Goal: Transaction & Acquisition: Obtain resource

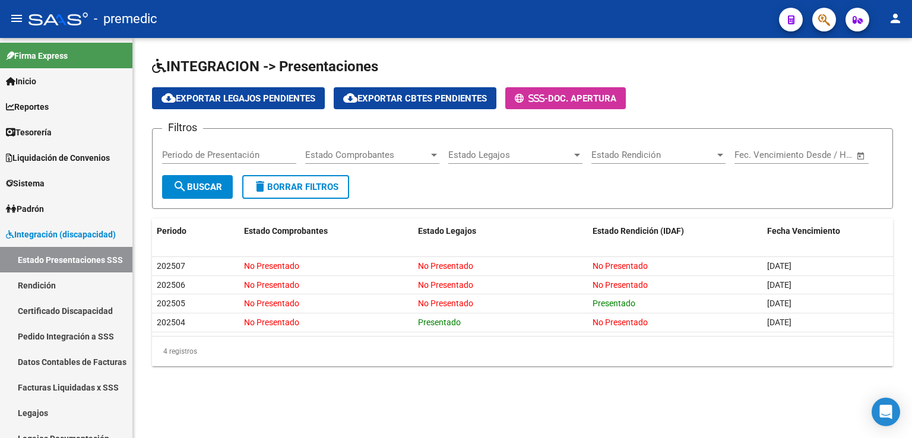
click at [223, 147] on div "Periodo de Presentación" at bounding box center [229, 151] width 134 height 26
click at [201, 189] on span "search Buscar" at bounding box center [197, 187] width 49 height 11
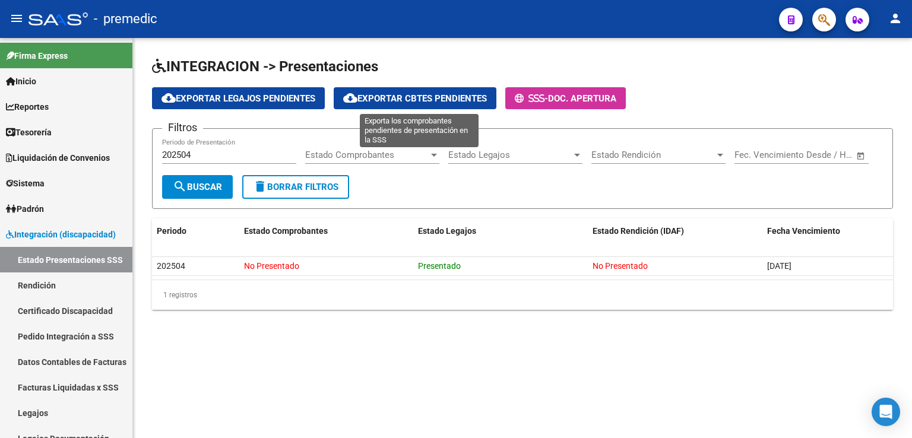
click at [414, 97] on span "cloud_download Exportar Cbtes Pendientes" at bounding box center [415, 98] width 144 height 11
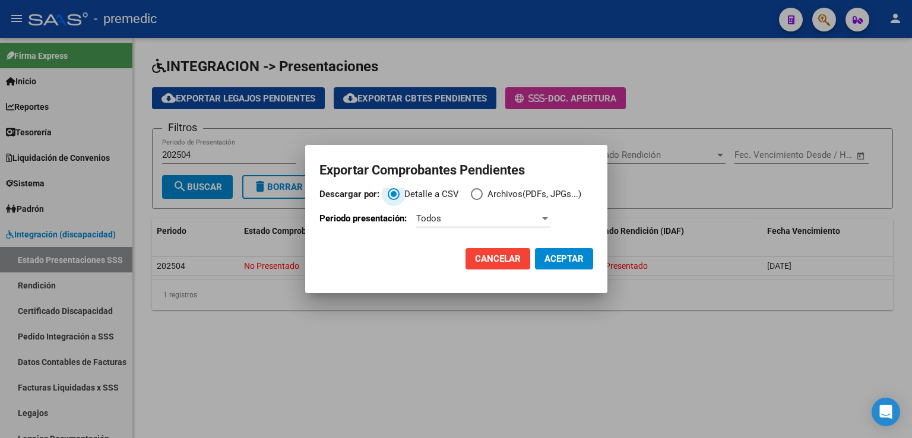
click at [473, 192] on span "Descargar por:" at bounding box center [477, 194] width 12 height 12
click at [473, 192] on input "Archivos(PDFs, JPGs...)" at bounding box center [477, 194] width 12 height 12
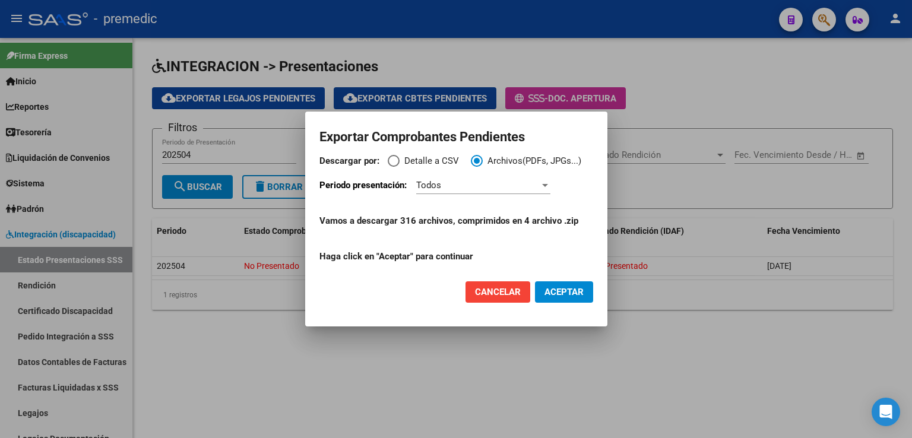
click at [455, 189] on div "Todos" at bounding box center [477, 185] width 123 height 11
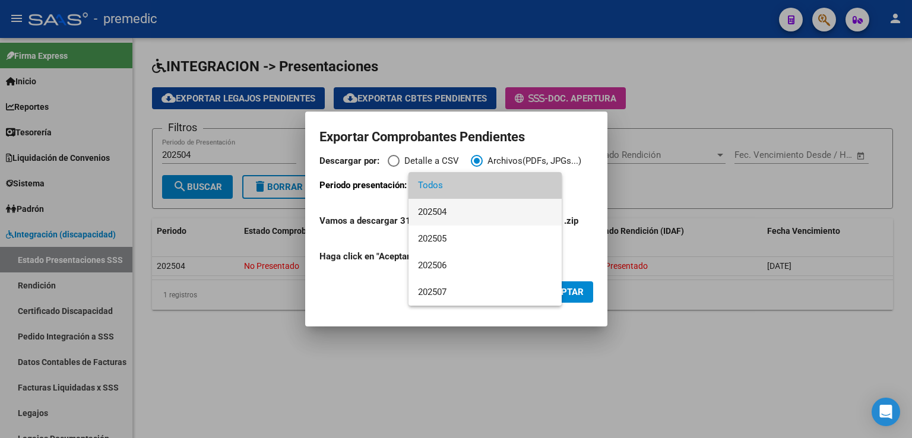
click at [459, 212] on span "202504" at bounding box center [485, 212] width 134 height 27
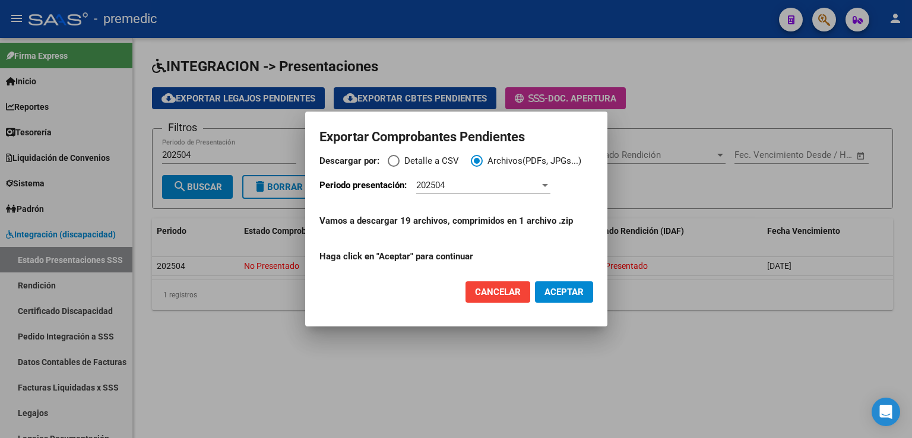
click at [563, 291] on span "ACEPTAR" at bounding box center [563, 292] width 39 height 11
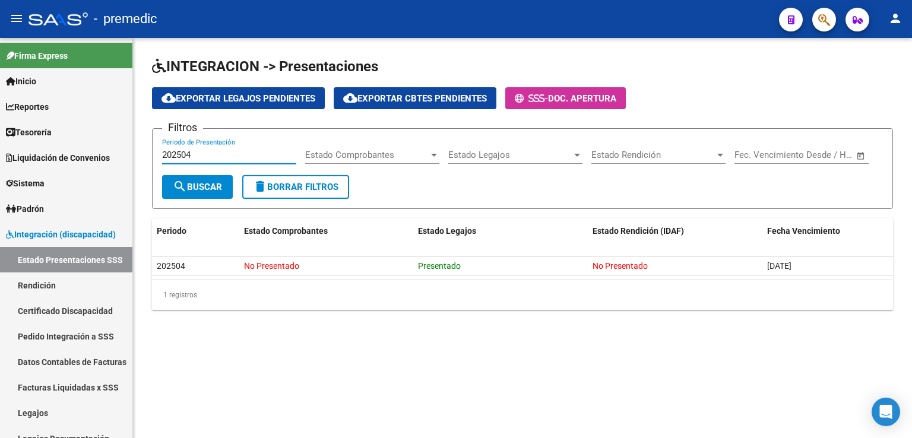
click at [205, 155] on input "202504" at bounding box center [229, 155] width 134 height 11
click at [201, 182] on span "search Buscar" at bounding box center [197, 187] width 49 height 11
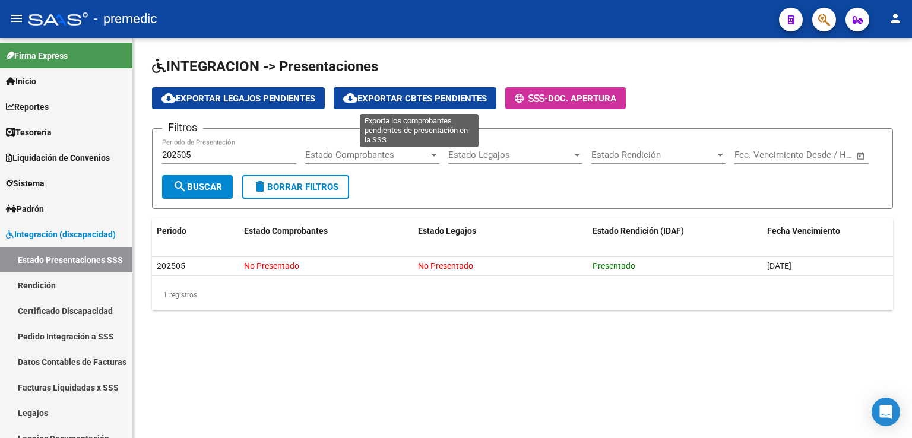
click at [383, 96] on span "cloud_download Exportar Cbtes Pendientes" at bounding box center [415, 98] width 144 height 11
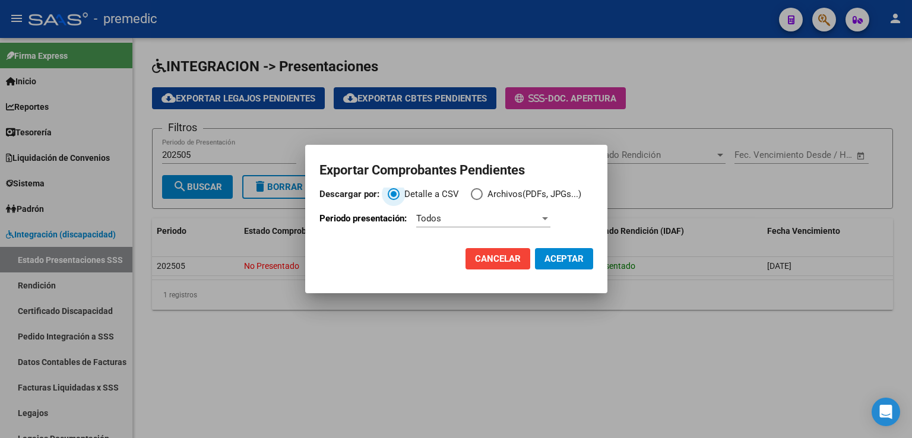
click at [474, 193] on span "Descargar por:" at bounding box center [477, 194] width 12 height 12
click at [474, 193] on input "Archivos(PDFs, JPGs...)" at bounding box center [477, 194] width 12 height 12
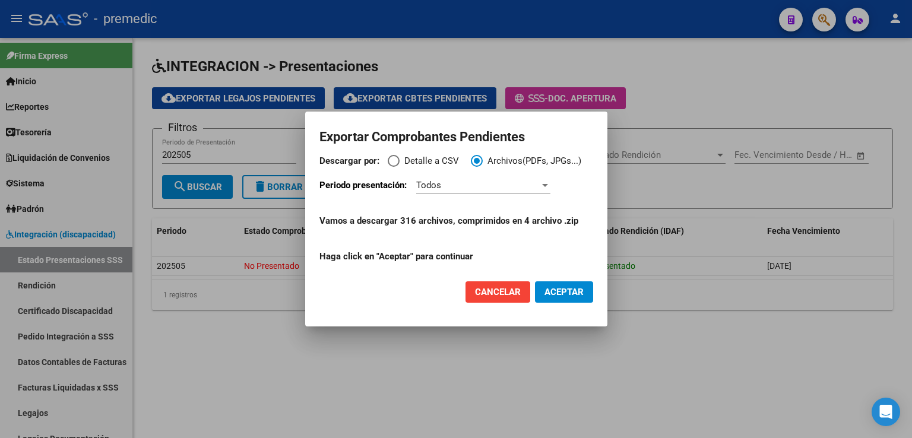
click at [456, 186] on div "Todos" at bounding box center [477, 185] width 123 height 11
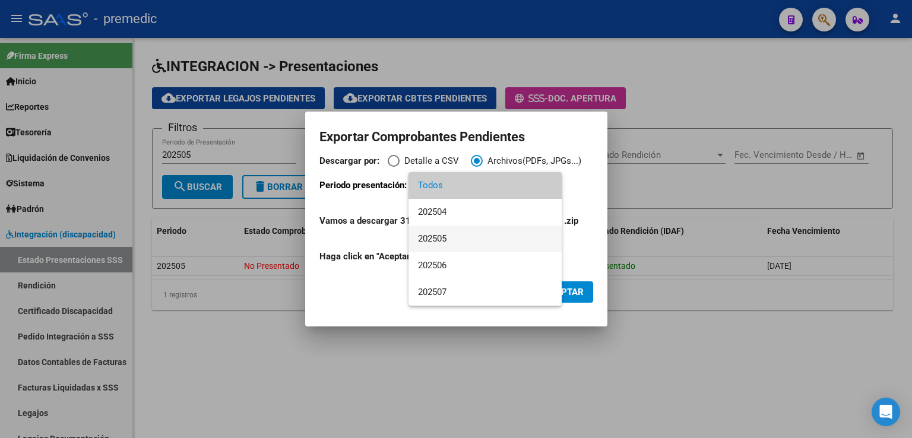
click at [443, 236] on span "202505" at bounding box center [485, 239] width 134 height 27
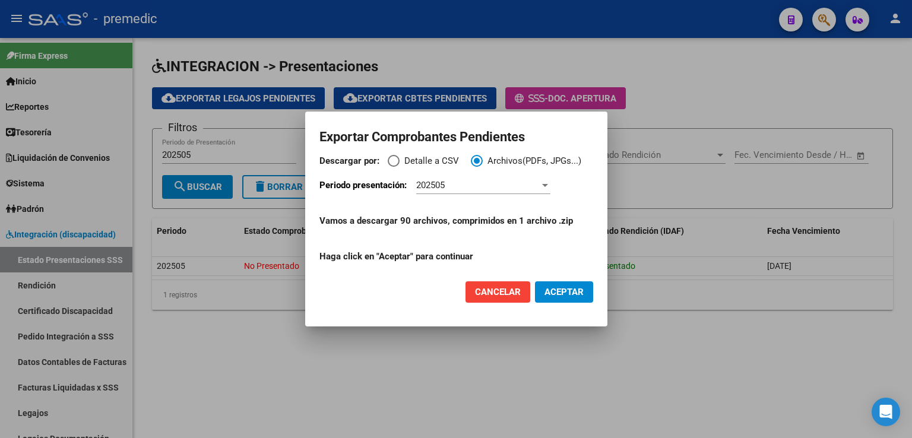
click at [563, 294] on span "ACEPTAR" at bounding box center [563, 292] width 39 height 11
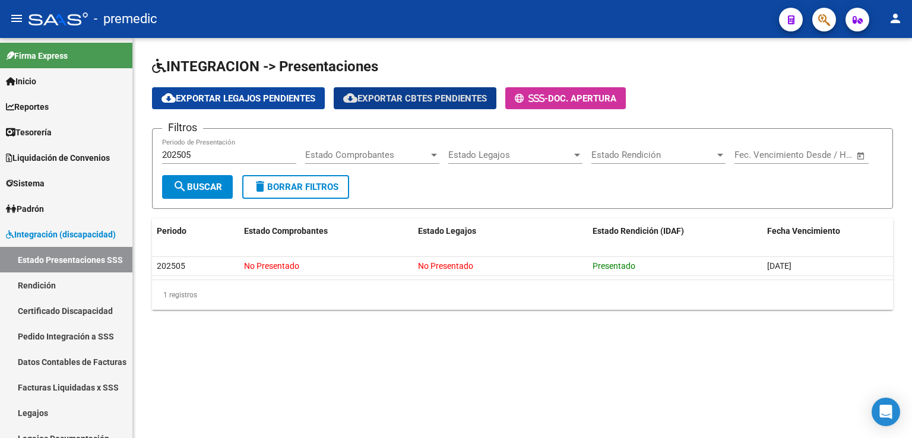
drag, startPoint x: 189, startPoint y: 154, endPoint x: 207, endPoint y: 154, distance: 17.2
click at [189, 154] on input "202505" at bounding box center [229, 155] width 134 height 11
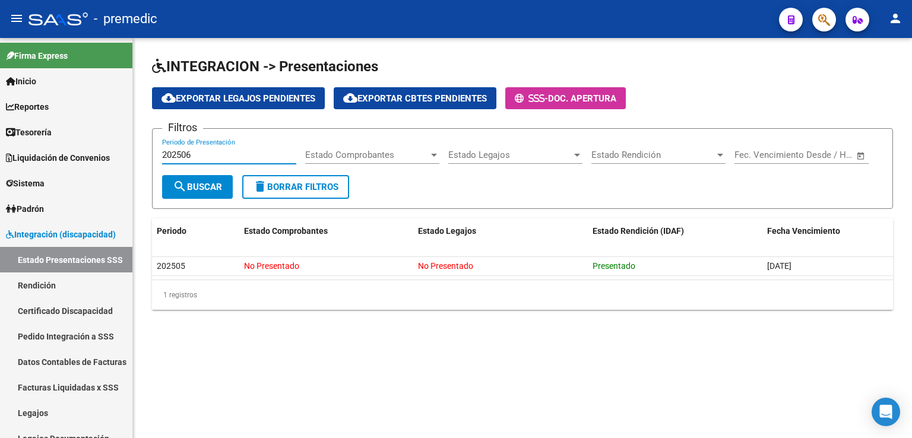
type input "202506"
click at [201, 183] on span "search Buscar" at bounding box center [197, 187] width 49 height 11
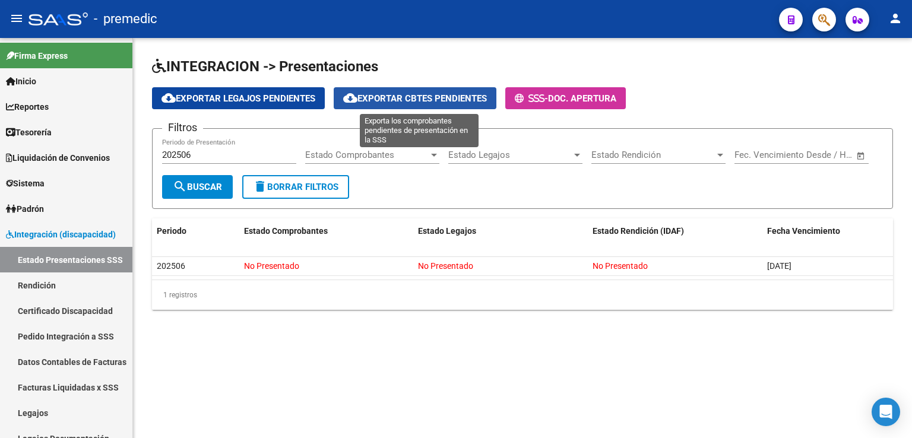
click at [430, 99] on span "cloud_download Exportar Cbtes Pendientes" at bounding box center [415, 98] width 144 height 11
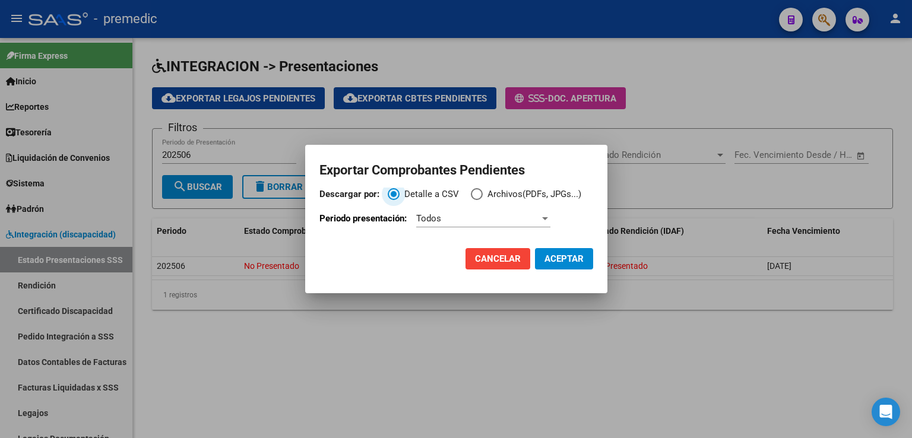
click at [471, 192] on span "Descargar por:" at bounding box center [477, 194] width 12 height 12
click at [471, 192] on input "Archivos(PDFs, JPGs...)" at bounding box center [477, 194] width 12 height 12
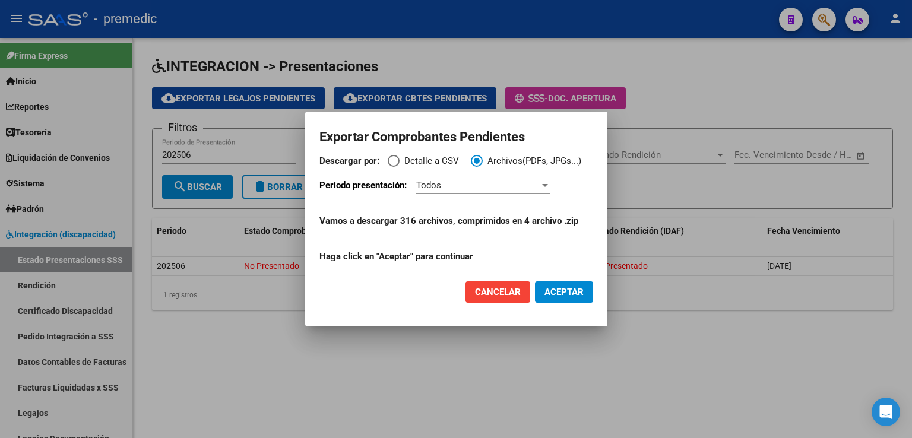
click at [470, 186] on div "Todos" at bounding box center [477, 185] width 123 height 11
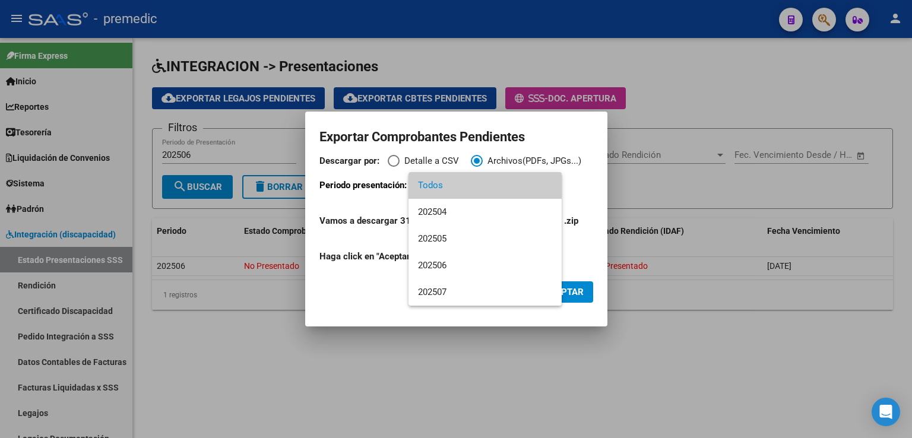
click at [694, 103] on div at bounding box center [456, 219] width 912 height 438
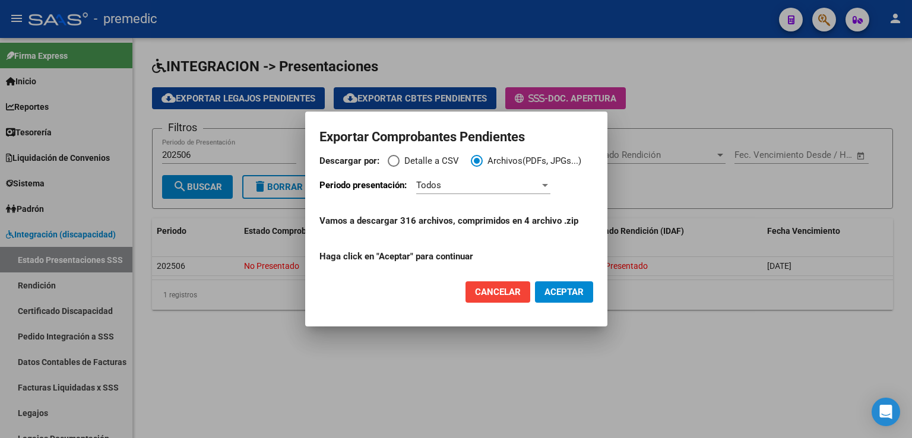
click at [486, 293] on span "Cancelar" at bounding box center [498, 292] width 46 height 11
